Goal: Information Seeking & Learning: Learn about a topic

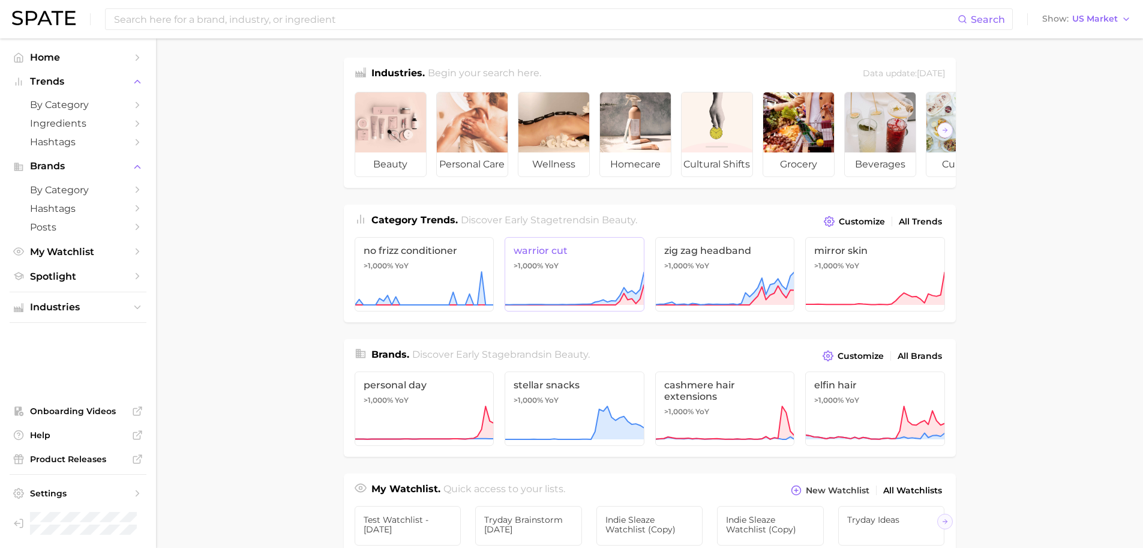
click at [543, 271] on span ">1,000% YoY" at bounding box center [536, 266] width 45 height 10
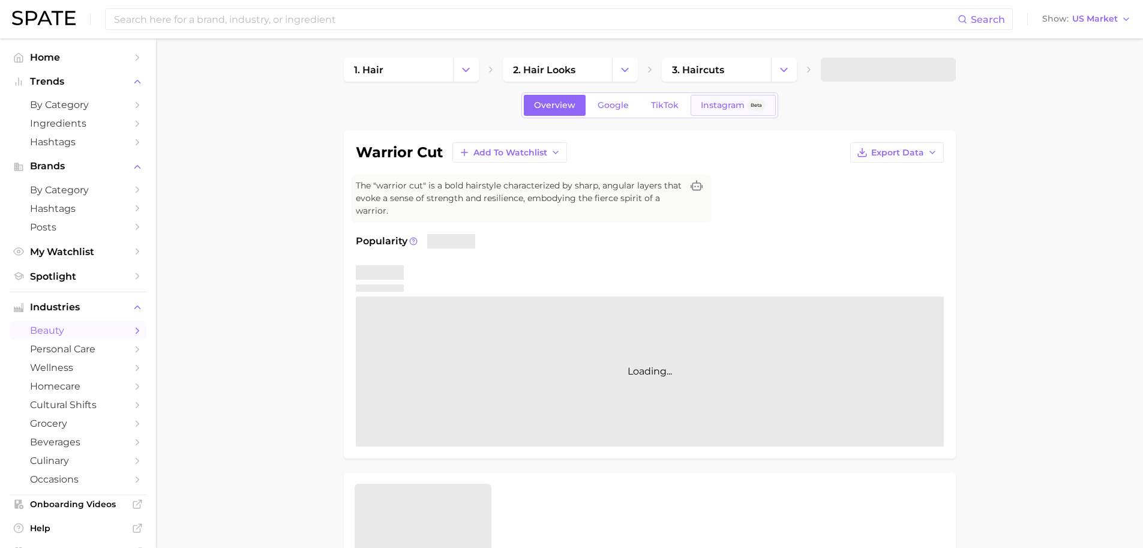
click at [712, 107] on span "Instagram" at bounding box center [723, 105] width 44 height 10
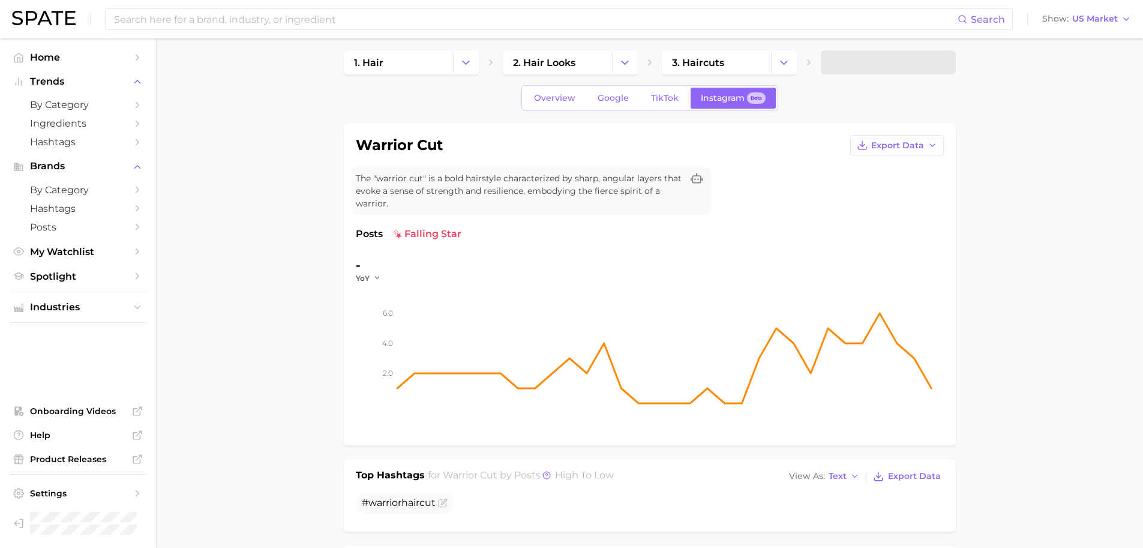
scroll to position [10, 0]
